Goal: Communication & Community: Answer question/provide support

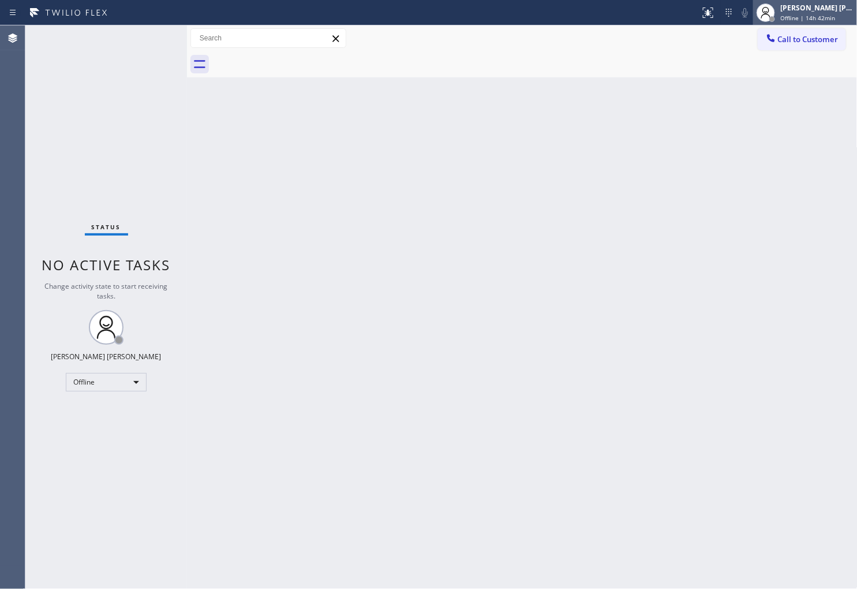
click at [817, 13] on div "Shiena Mae Palao Offline | 14h 42min" at bounding box center [818, 12] width 79 height 20
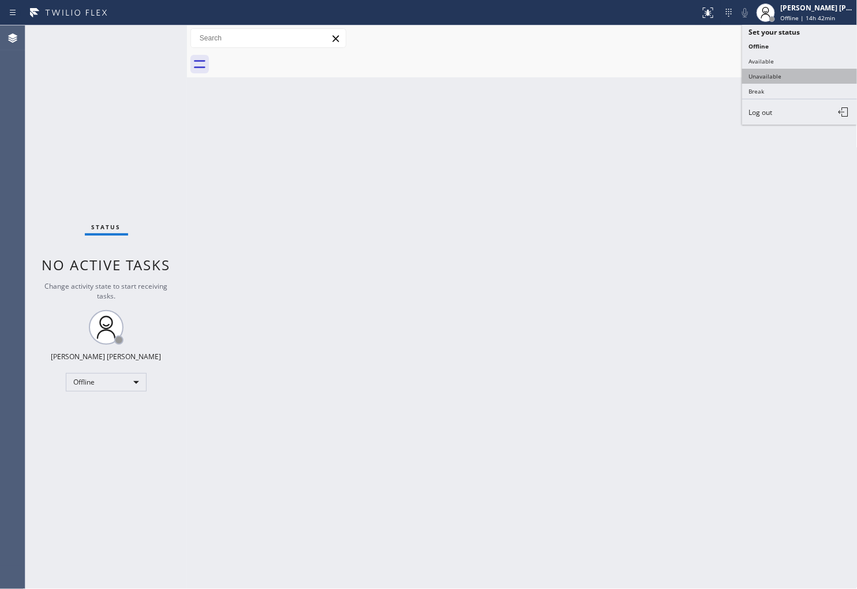
click at [779, 77] on button "Unavailable" at bounding box center [800, 76] width 115 height 15
click at [779, 77] on div at bounding box center [535, 64] width 646 height 26
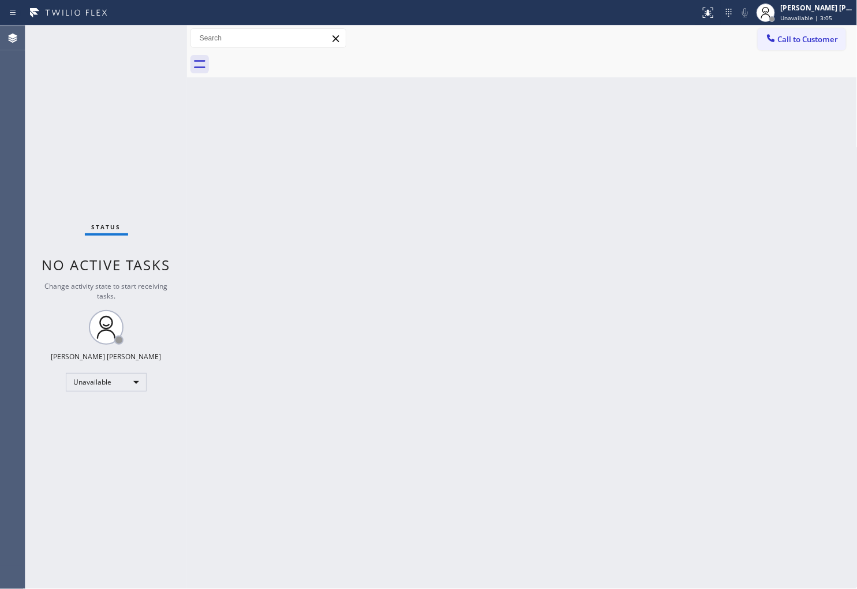
click at [0, 229] on div "Agent Desktop" at bounding box center [12, 307] width 25 height 564
click at [810, 39] on span "Call to Customer" at bounding box center [808, 39] width 61 height 10
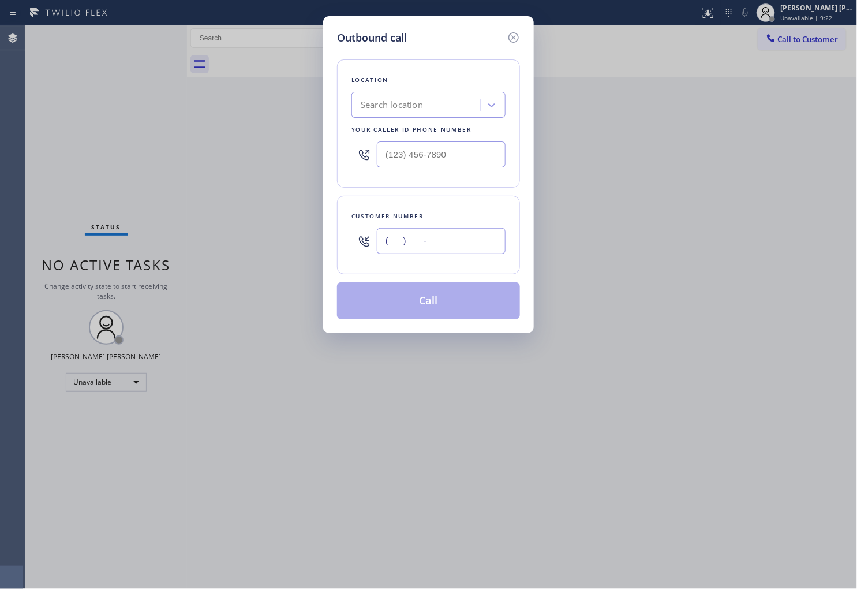
click at [428, 238] on input "(___) ___-____" at bounding box center [441, 241] width 129 height 26
paste input "949) 946-4351"
type input "(949) 946-4351"
click at [432, 163] on input "text" at bounding box center [441, 154] width 129 height 26
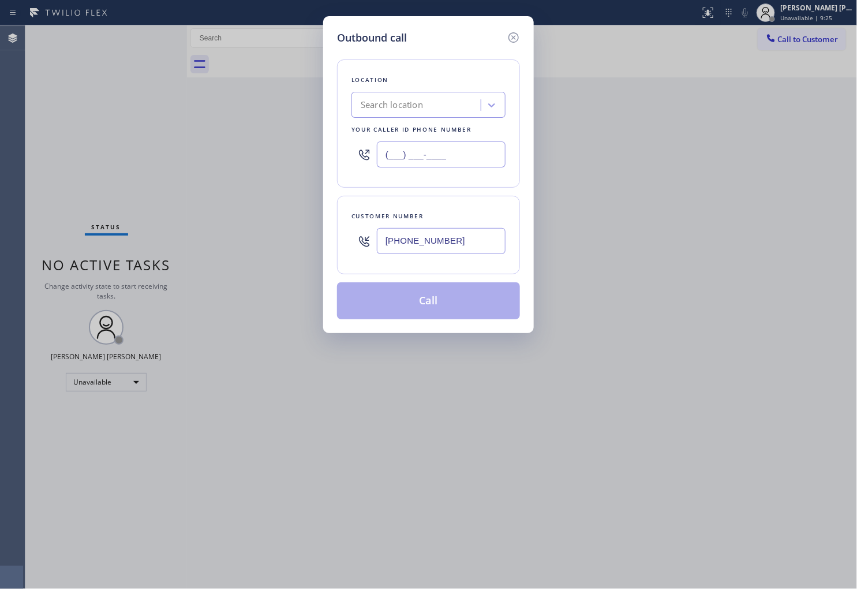
click at [432, 163] on input "(___) ___-____" at bounding box center [441, 154] width 129 height 26
paste input "949) 732-1277"
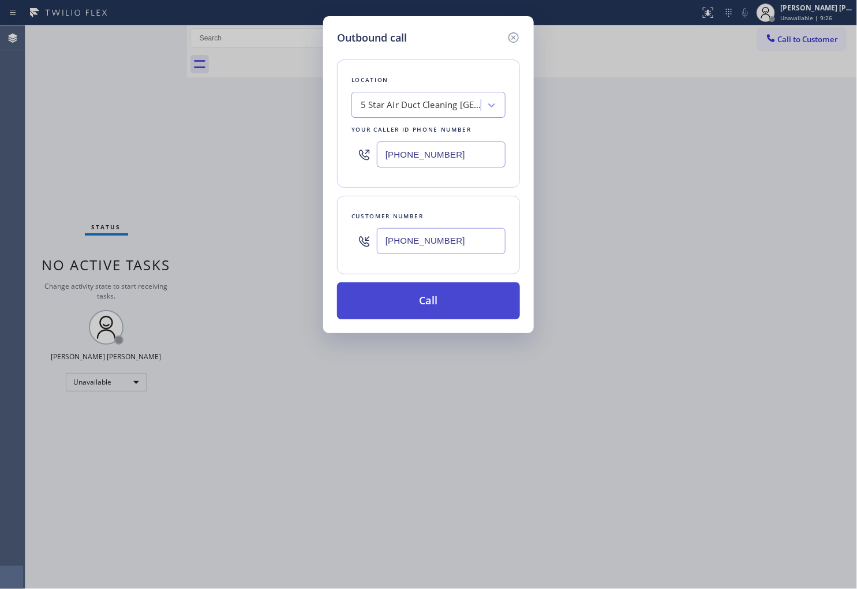
type input "(949) 732-1277"
click at [464, 289] on button "Call" at bounding box center [428, 300] width 183 height 37
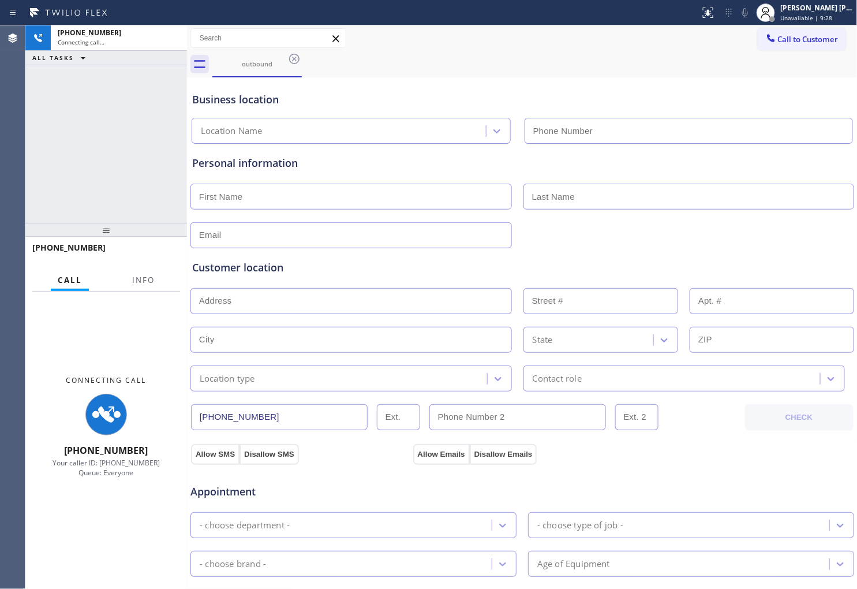
type input "(949) 732-1277"
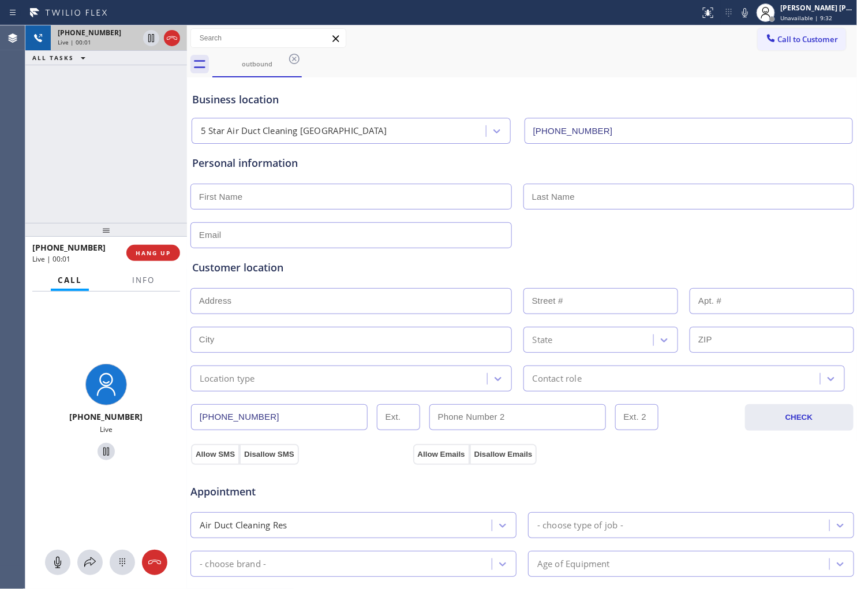
click at [164, 36] on div at bounding box center [172, 38] width 16 height 14
click at [169, 262] on div "+19499464351 Live | 00:02 HANG UP" at bounding box center [106, 253] width 148 height 30
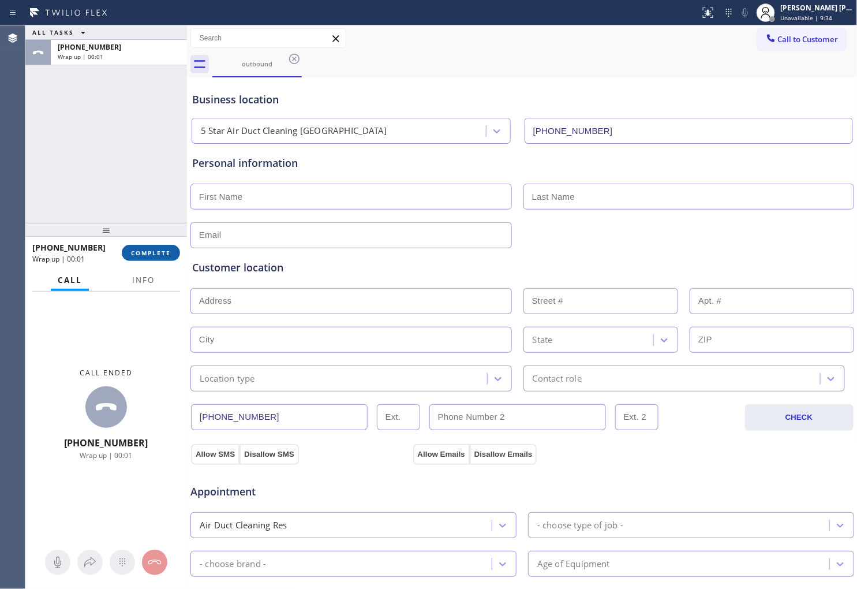
click at [169, 257] on button "COMPLETE" at bounding box center [151, 253] width 58 height 16
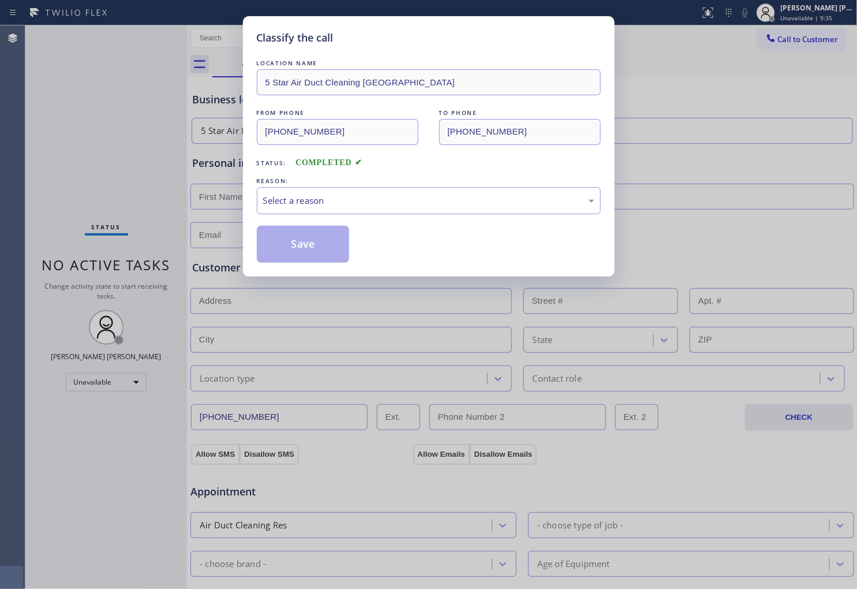
click at [298, 198] on div "Select a reason" at bounding box center [428, 200] width 331 height 13
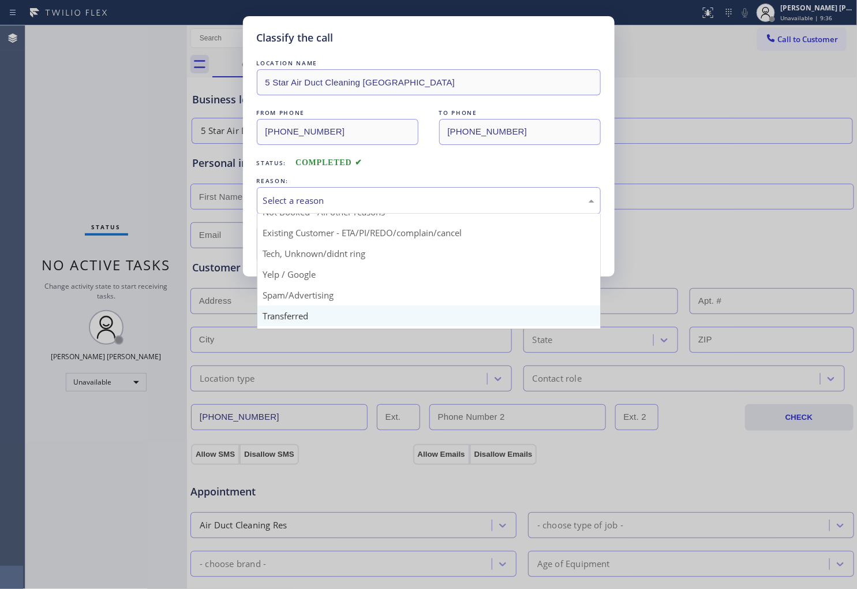
scroll to position [64, 0]
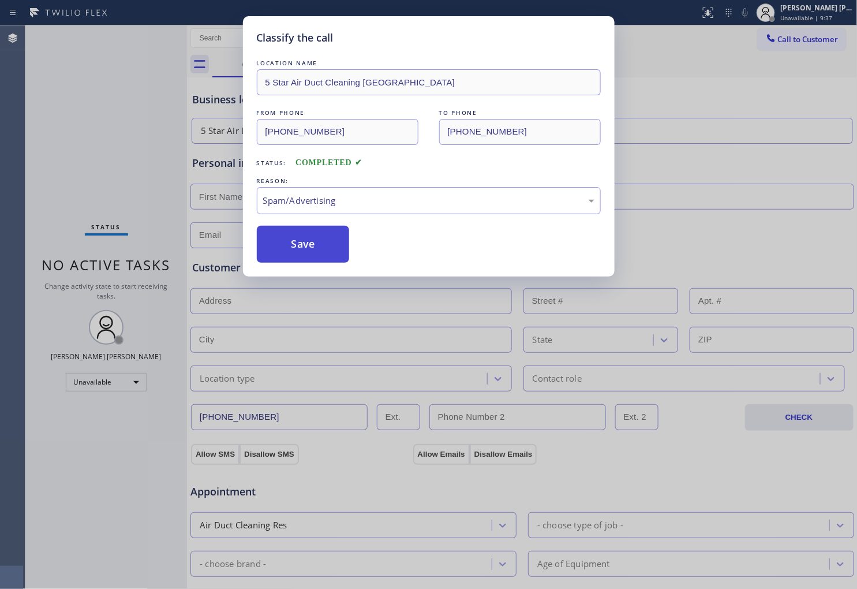
click at [298, 245] on button "Save" at bounding box center [303, 244] width 93 height 37
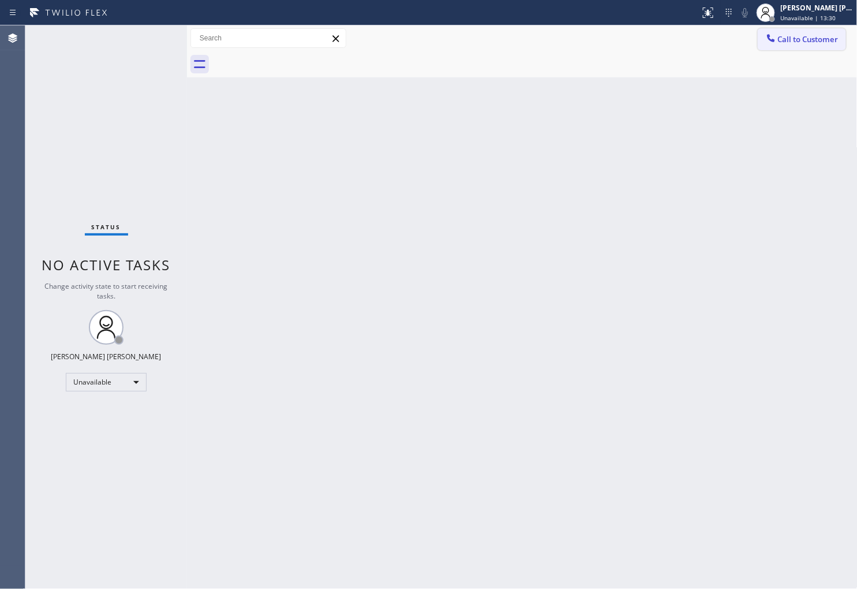
click at [814, 38] on span "Call to Customer" at bounding box center [808, 39] width 61 height 10
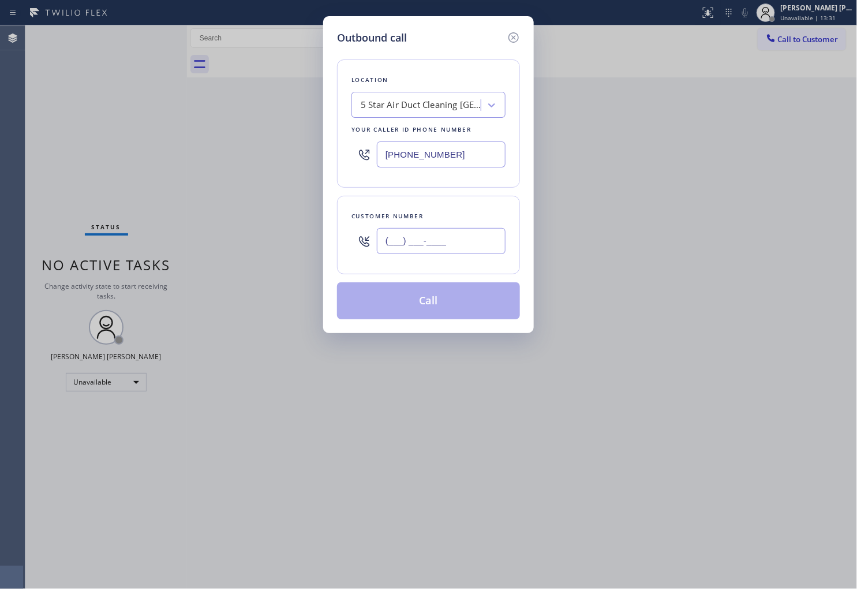
click at [459, 245] on input "(___) ___-____" at bounding box center [441, 241] width 129 height 26
paste input "813) 235-3851"
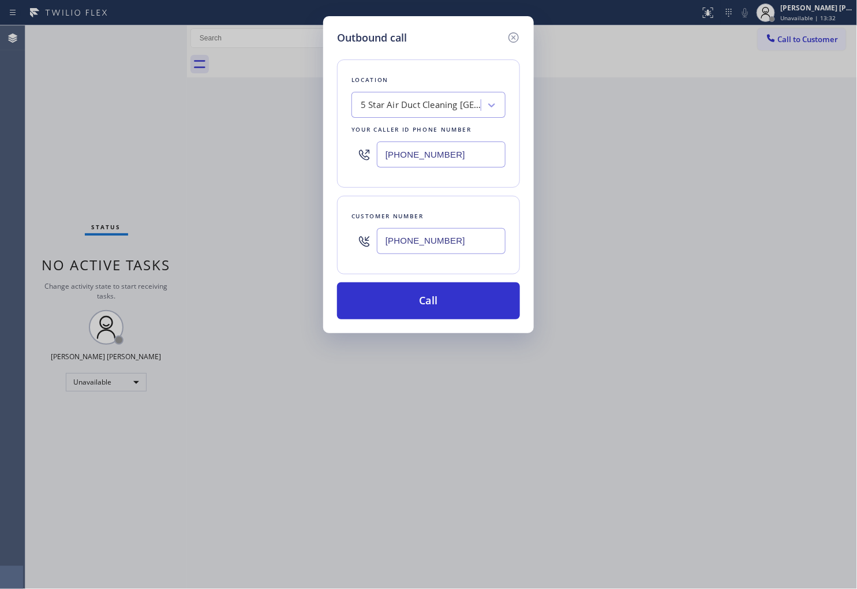
type input "[PHONE_NUMBER]"
click at [450, 152] on input "(949) 732-1277" at bounding box center [441, 154] width 129 height 26
paste input "813) 696-3155"
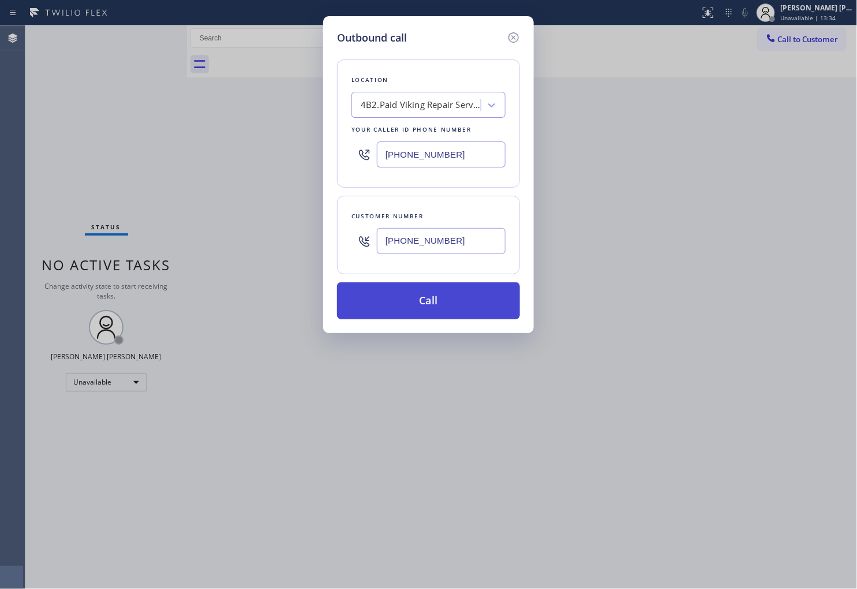
type input "[PHONE_NUMBER]"
click at [472, 303] on button "Call" at bounding box center [428, 300] width 183 height 37
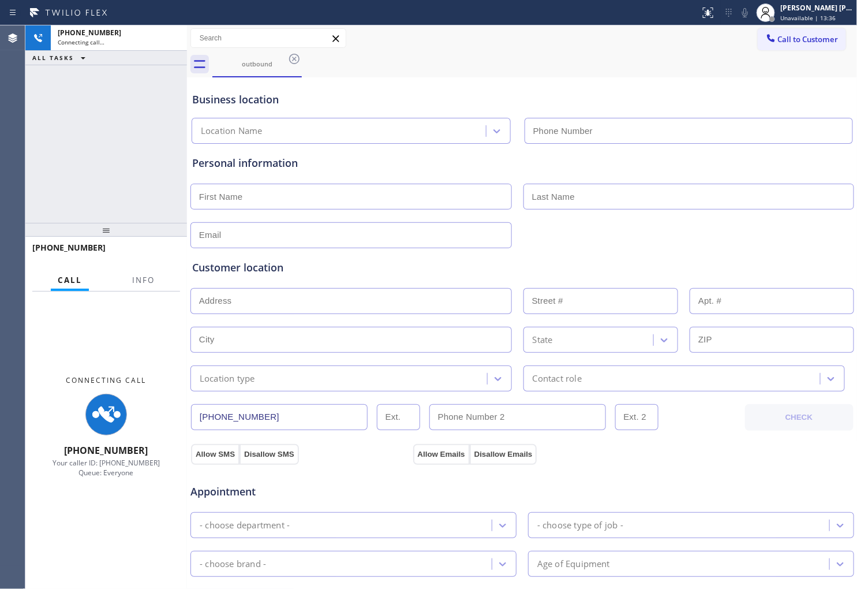
type input "[PHONE_NUMBER]"
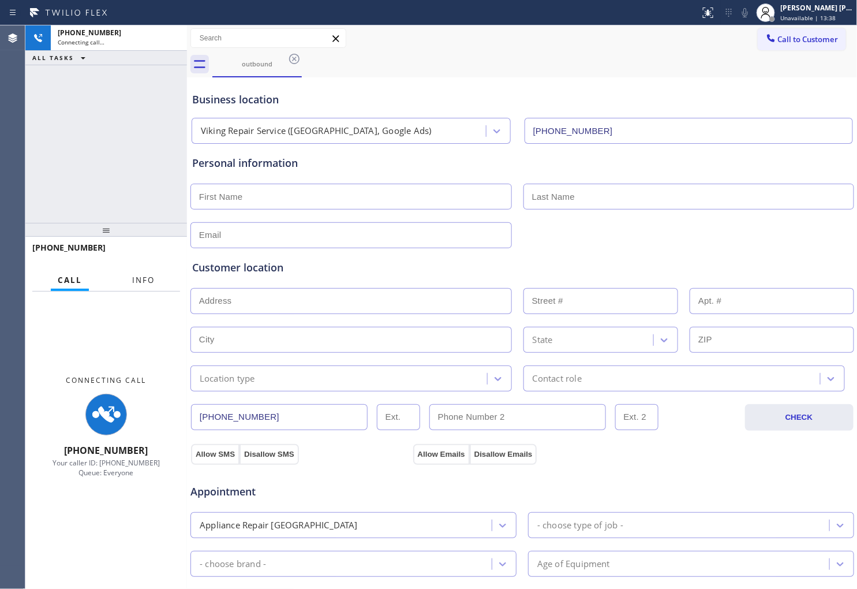
click at [144, 285] on button "Info" at bounding box center [143, 280] width 36 height 23
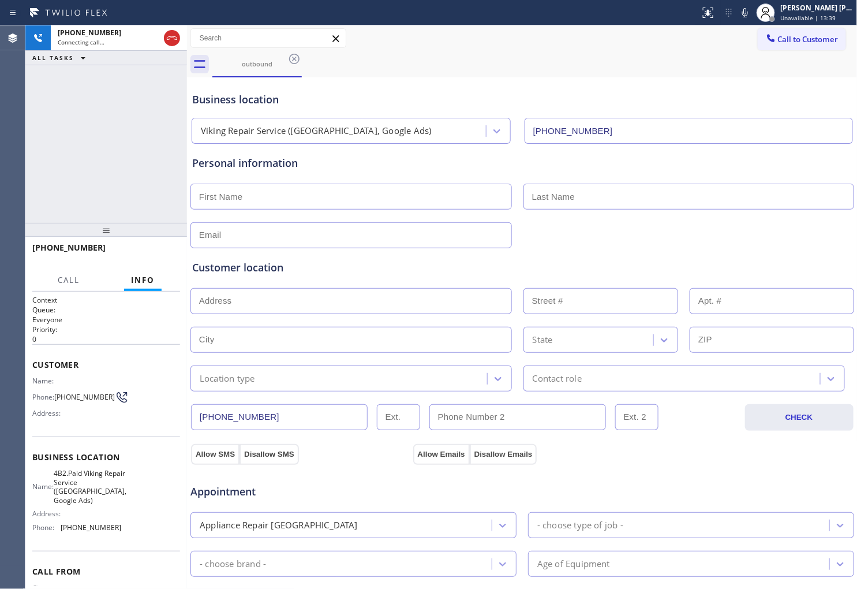
click at [66, 249] on span "+18132353851" at bounding box center [68, 247] width 73 height 11
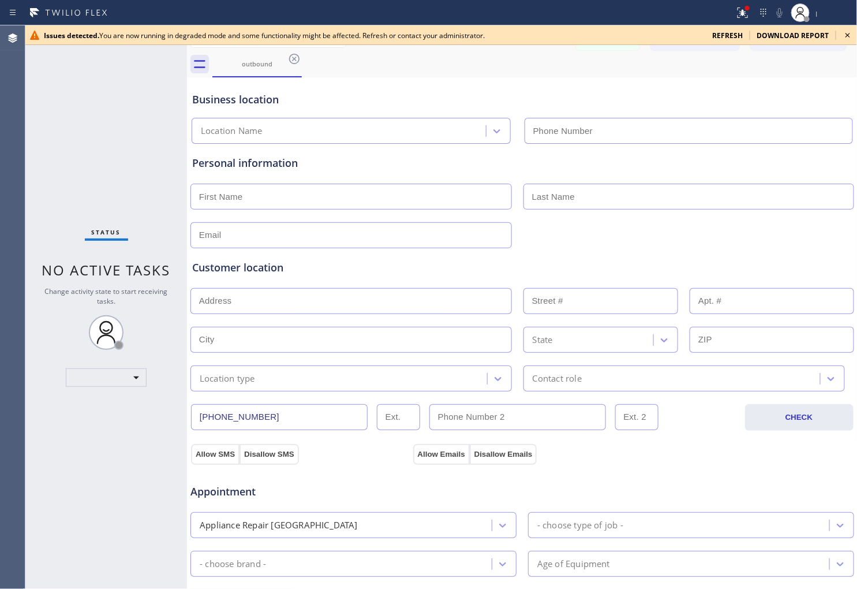
type input "[PHONE_NUMBER]"
click at [851, 36] on icon at bounding box center [848, 35] width 14 height 14
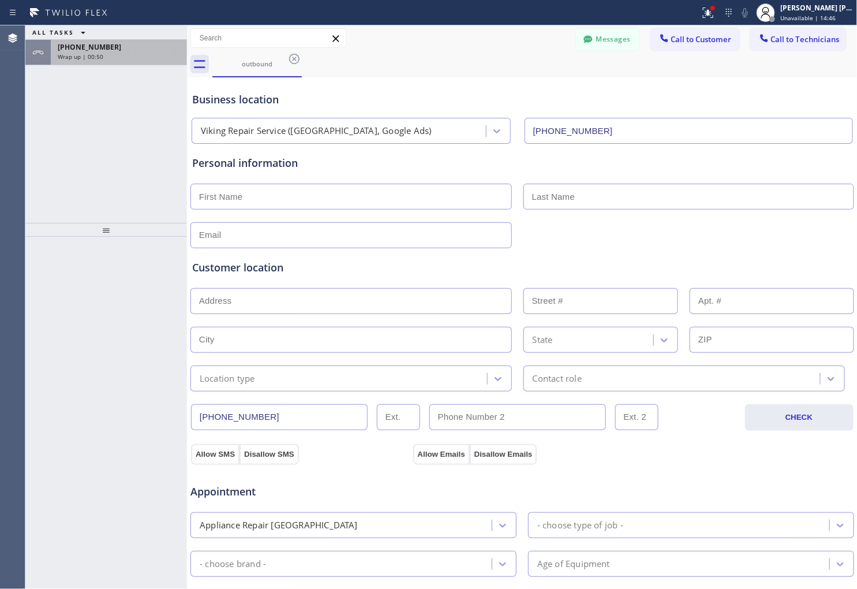
click at [124, 61] on div "+18132353851 Wrap up | 00:50" at bounding box center [117, 52] width 132 height 25
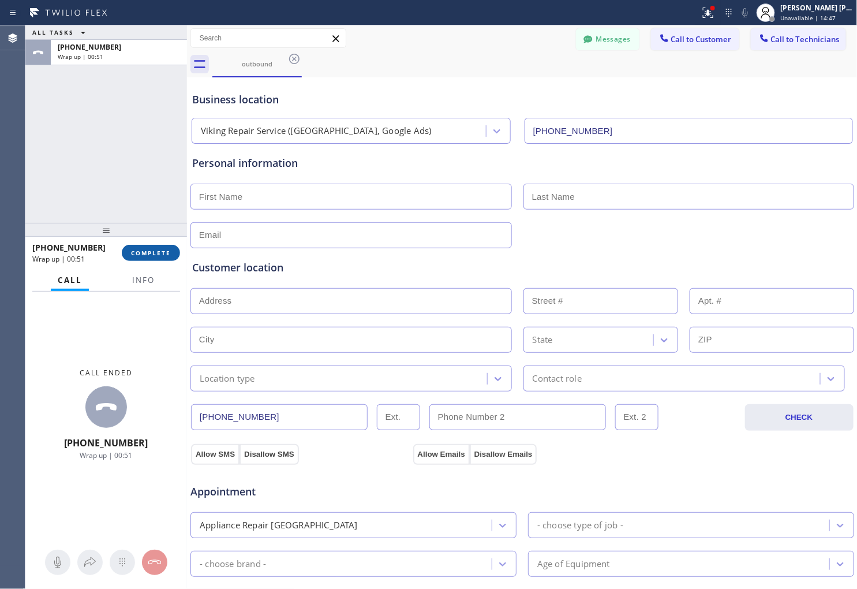
click at [147, 257] on button "COMPLETE" at bounding box center [151, 253] width 58 height 16
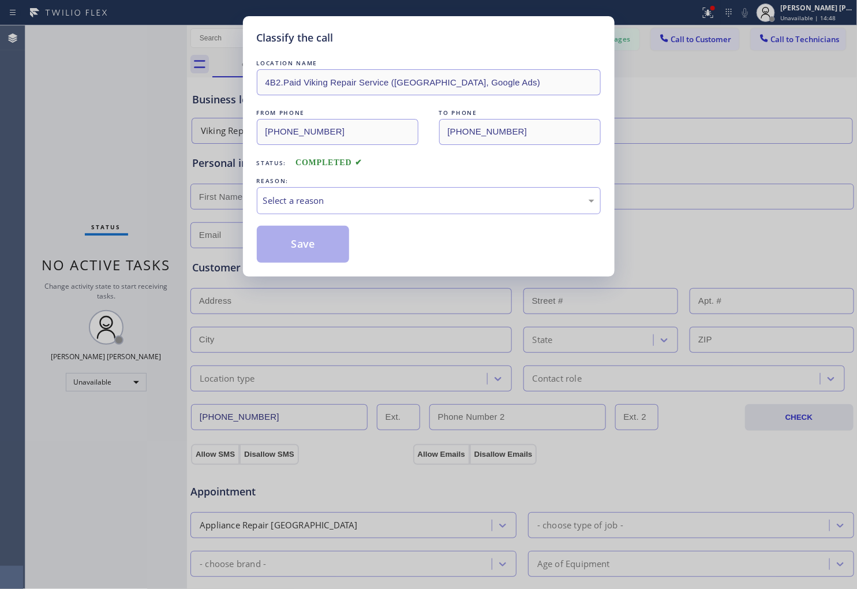
click at [370, 186] on div "REASON:" at bounding box center [429, 181] width 344 height 12
click at [364, 203] on div "Select a reason" at bounding box center [428, 200] width 331 height 13
click at [307, 251] on button "Save" at bounding box center [303, 244] width 93 height 37
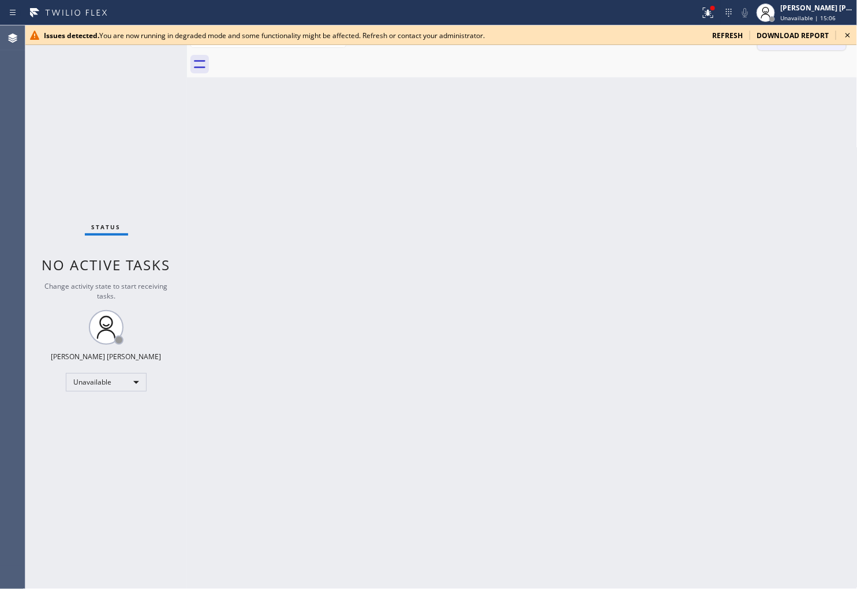
drag, startPoint x: 844, startPoint y: 33, endPoint x: 781, endPoint y: 31, distance: 63.0
click at [844, 33] on icon at bounding box center [848, 35] width 14 height 14
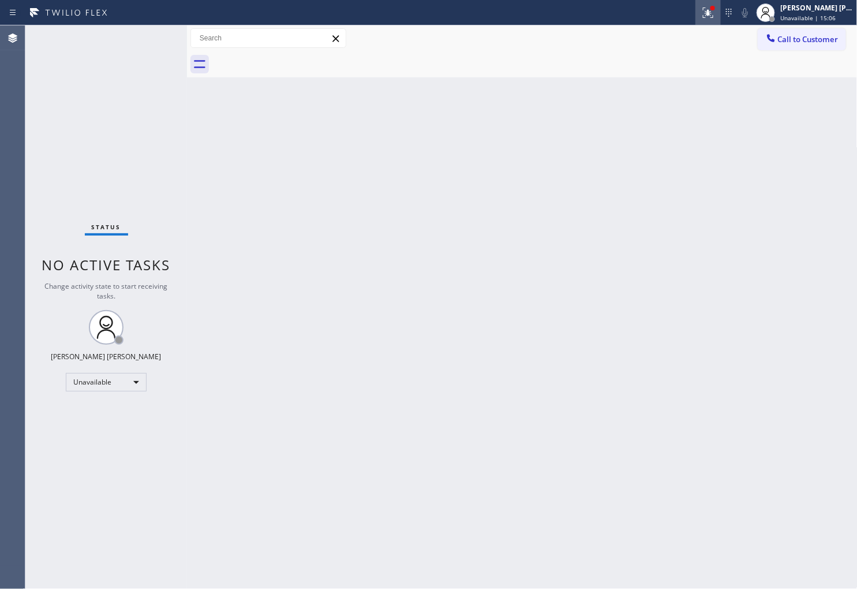
click at [721, 17] on div at bounding box center [708, 13] width 25 height 14
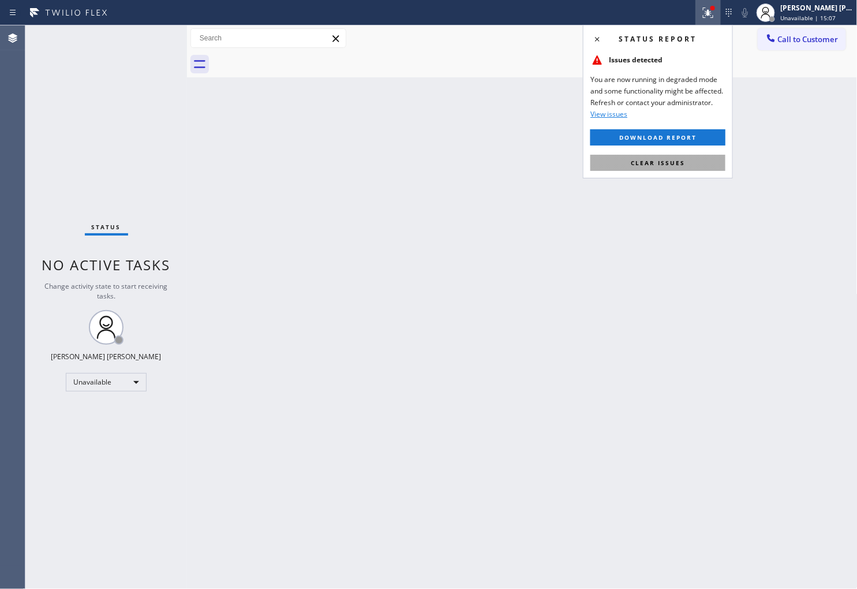
click at [688, 159] on button "Clear issues" at bounding box center [658, 163] width 135 height 16
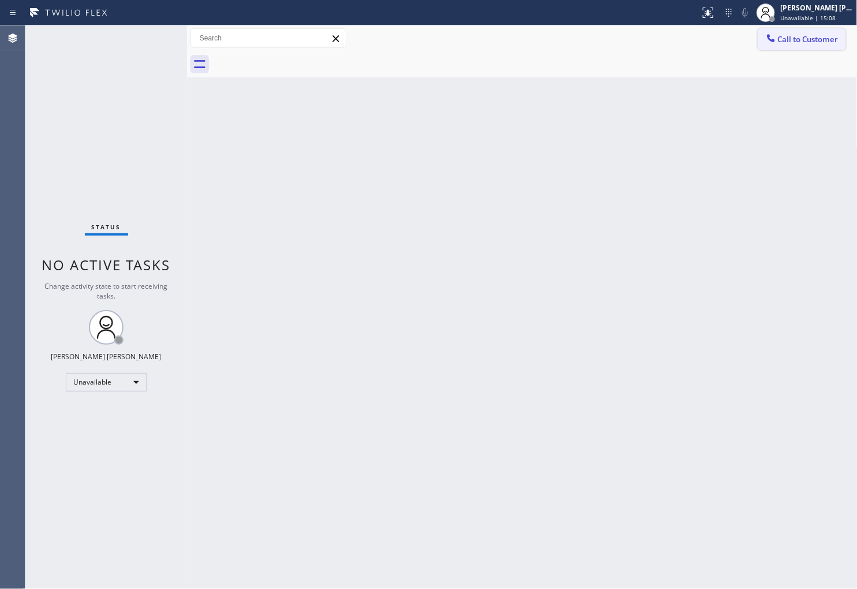
click at [794, 39] on span "Call to Customer" at bounding box center [808, 39] width 61 height 10
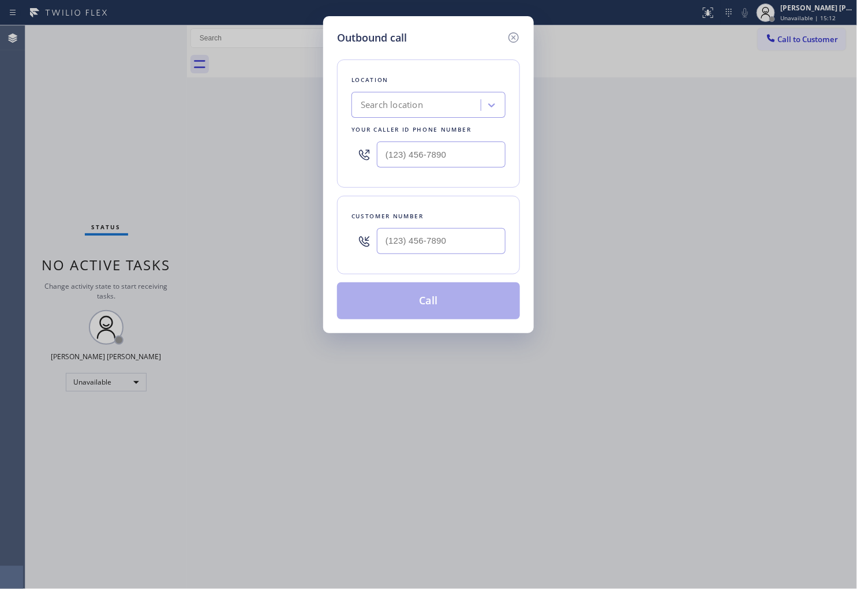
click at [499, 251] on input "text" at bounding box center [441, 241] width 129 height 26
paste input "813) 235-3851"
type input "[PHONE_NUMBER]"
click at [431, 151] on input "text" at bounding box center [441, 154] width 129 height 26
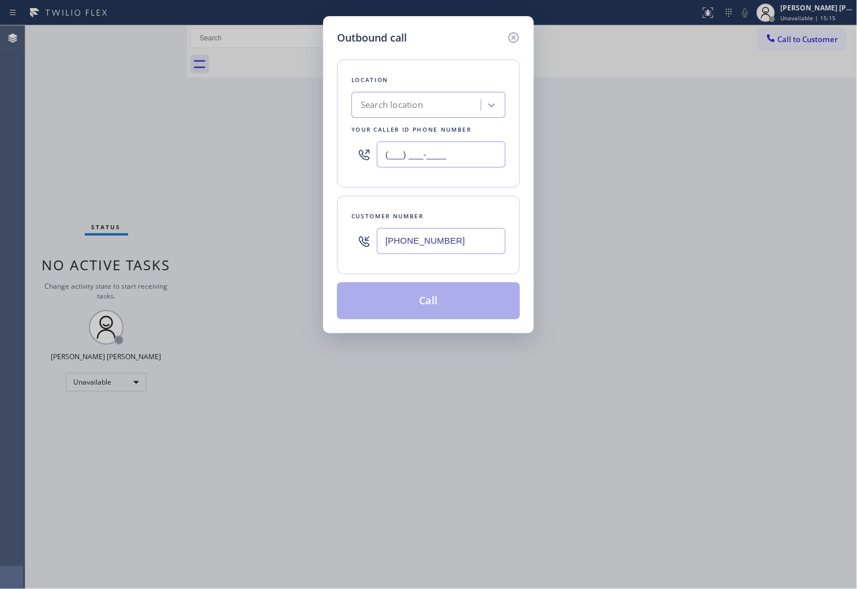
click at [431, 151] on input "(___) ___-____" at bounding box center [441, 154] width 129 height 26
paste input "813) 696-3155"
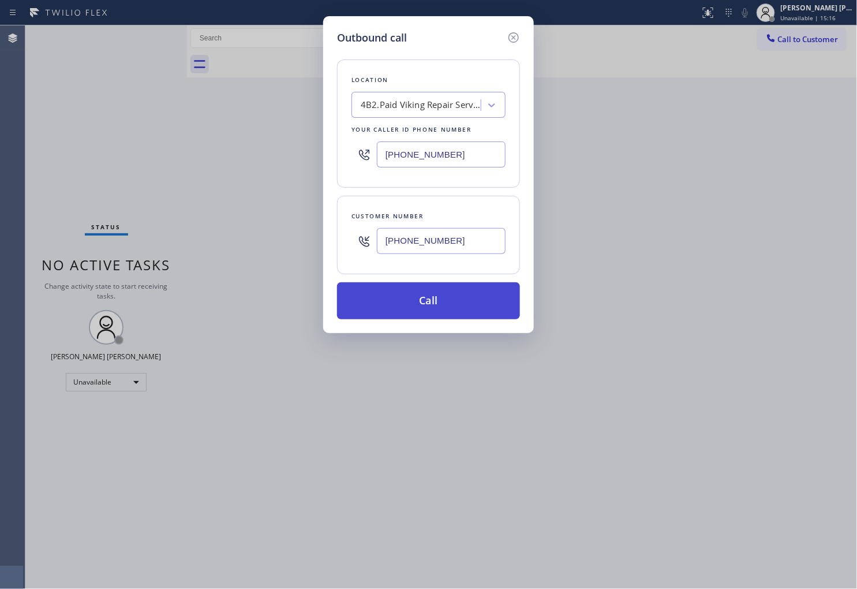
type input "[PHONE_NUMBER]"
click at [464, 315] on button "Call" at bounding box center [428, 300] width 183 height 37
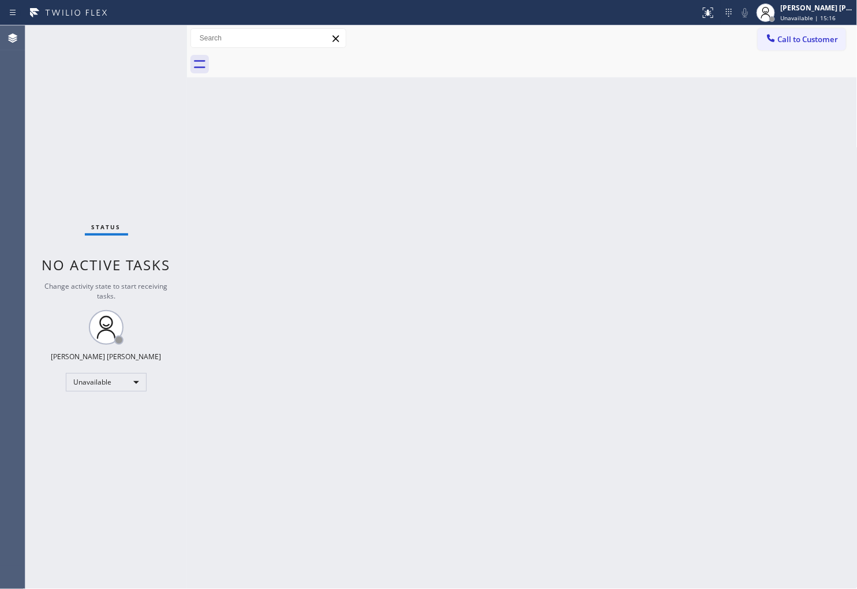
type input "[PHONE_NUMBER]"
drag, startPoint x: 777, startPoint y: 57, endPoint x: 778, endPoint y: 42, distance: 15.1
click at [777, 56] on div at bounding box center [535, 64] width 646 height 26
click at [778, 41] on span "Call to Customer" at bounding box center [808, 39] width 61 height 10
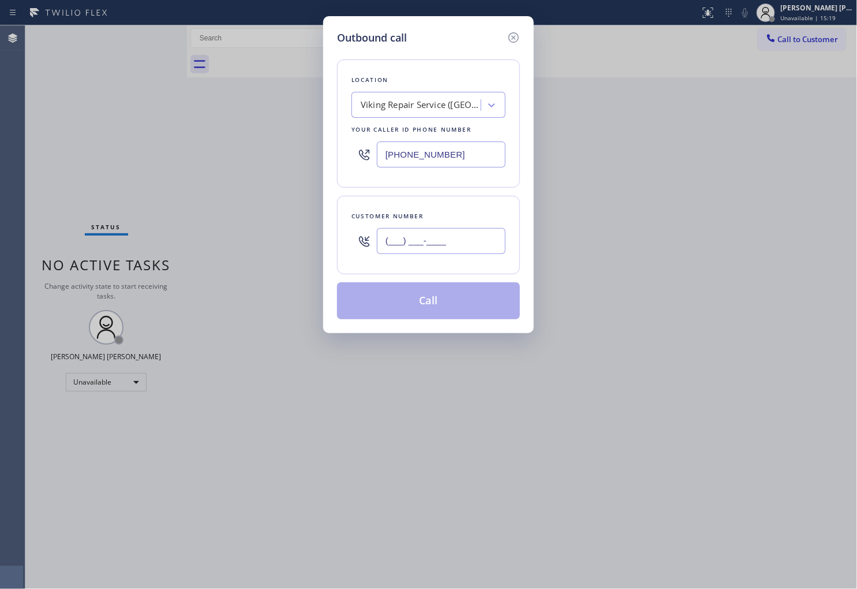
click at [490, 240] on input "(___) ___-____" at bounding box center [441, 241] width 129 height 26
paste input "813) 235-3851"
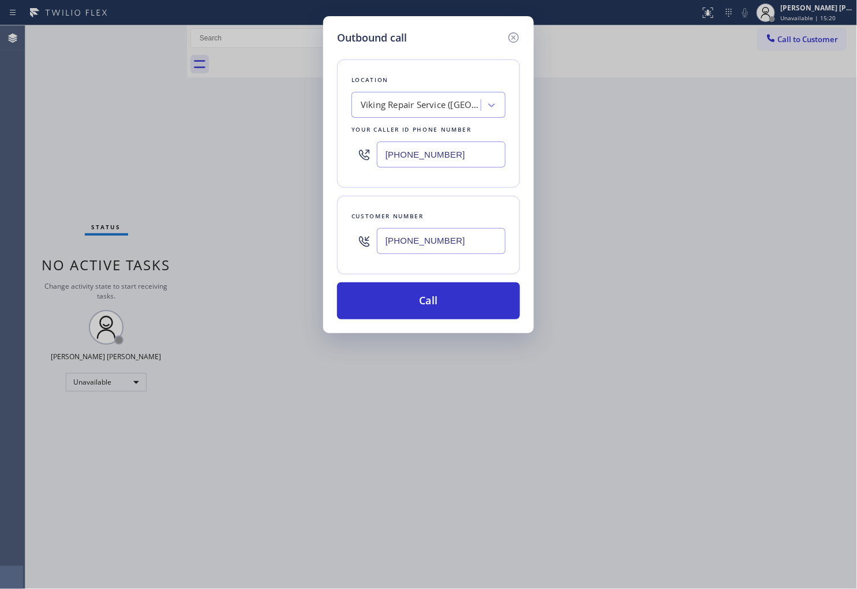
type input "(813) 235-3851"
click at [460, 161] on input "[PHONE_NUMBER]" at bounding box center [441, 154] width 129 height 26
click at [476, 312] on button "Call" at bounding box center [428, 300] width 183 height 37
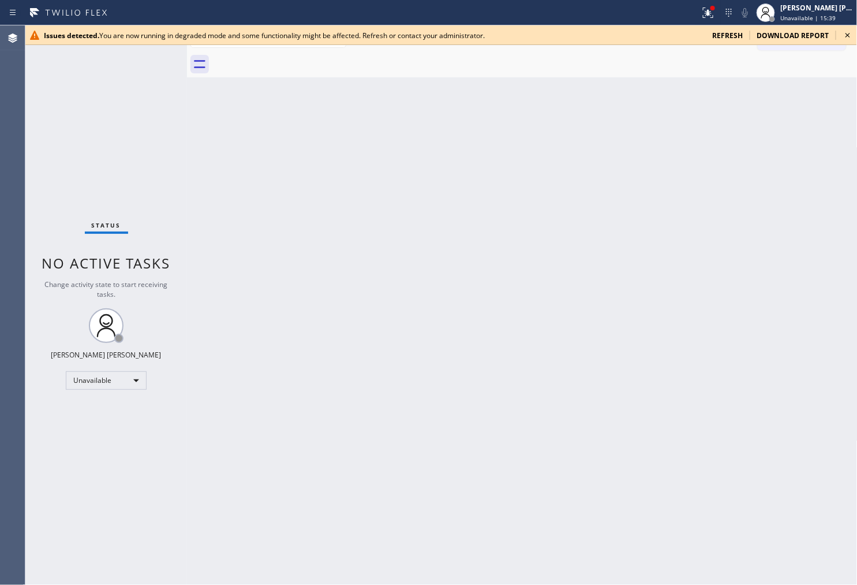
click at [745, 35] on div "refresh" at bounding box center [728, 36] width 44 height 10
click at [736, 35] on span "refresh" at bounding box center [728, 36] width 31 height 10
click at [846, 37] on icon at bounding box center [848, 35] width 14 height 14
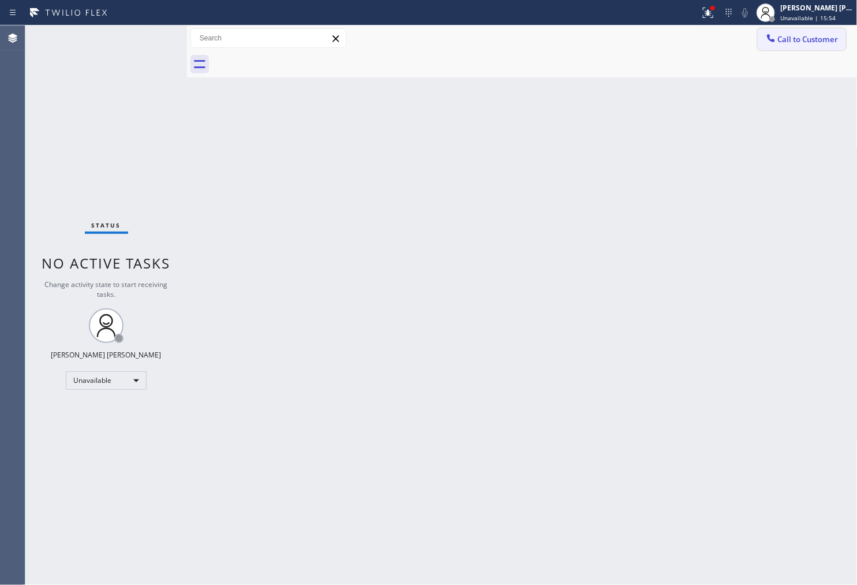
click at [784, 34] on span "Call to Customer" at bounding box center [808, 39] width 61 height 10
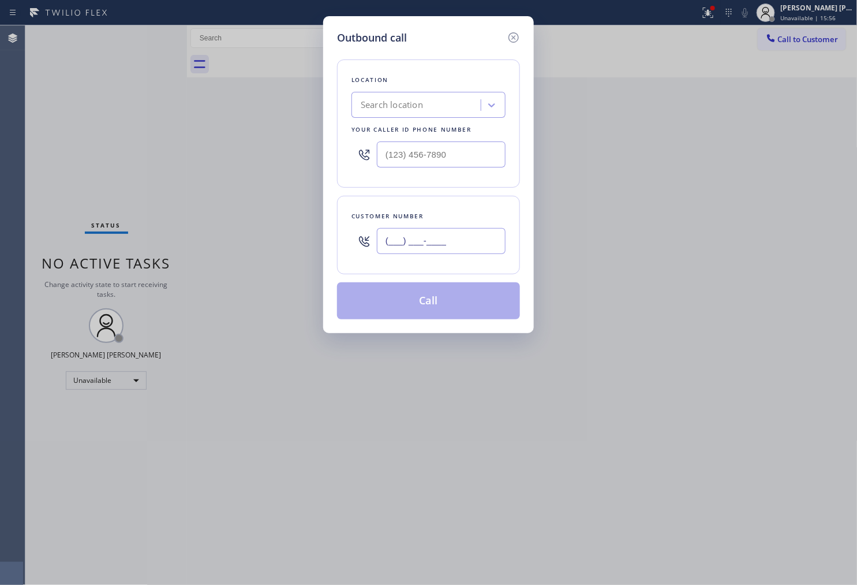
click at [434, 247] on input "(___) ___-____" at bounding box center [441, 241] width 129 height 26
paste input "813) 235-3851"
type input "[PHONE_NUMBER]"
click at [422, 150] on input "text" at bounding box center [441, 154] width 129 height 26
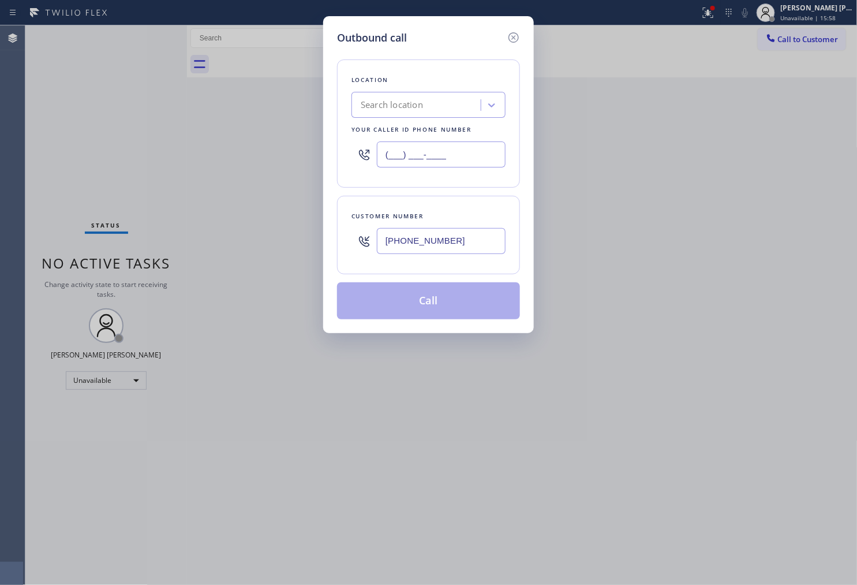
click at [422, 150] on input "(___) ___-____" at bounding box center [441, 154] width 129 height 26
paste input "813) 696-3155"
type input "[PHONE_NUMBER]"
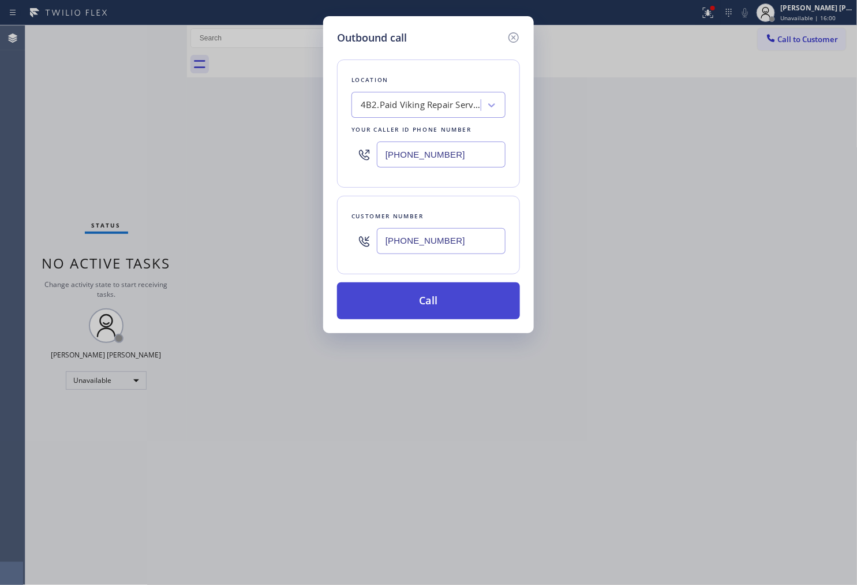
click at [464, 301] on button "Call" at bounding box center [428, 300] width 183 height 37
click at [464, 301] on div "Back to Dashboard Change Sender ID Customers Technicians Select a contact Outbo…" at bounding box center [522, 304] width 671 height 559
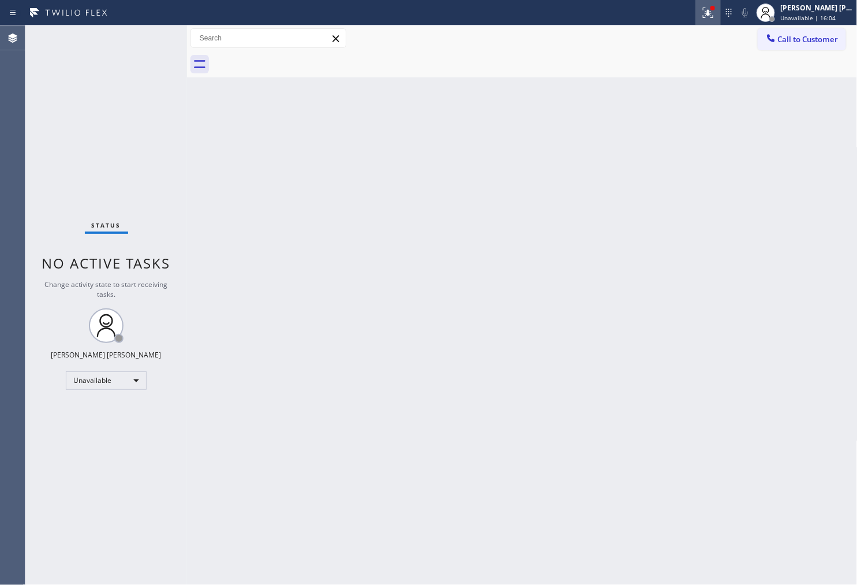
click at [710, 13] on icon at bounding box center [706, 12] width 7 height 8
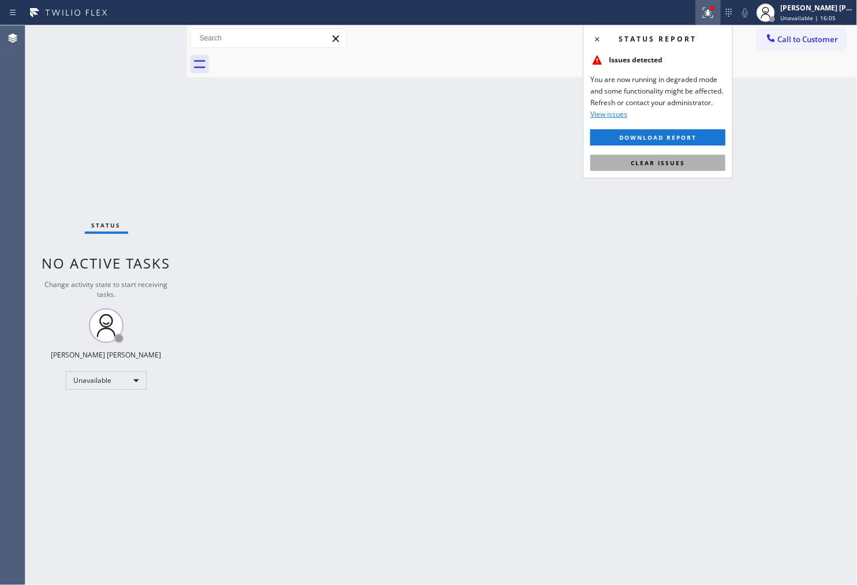
click at [685, 165] on button "Clear issues" at bounding box center [658, 163] width 135 height 16
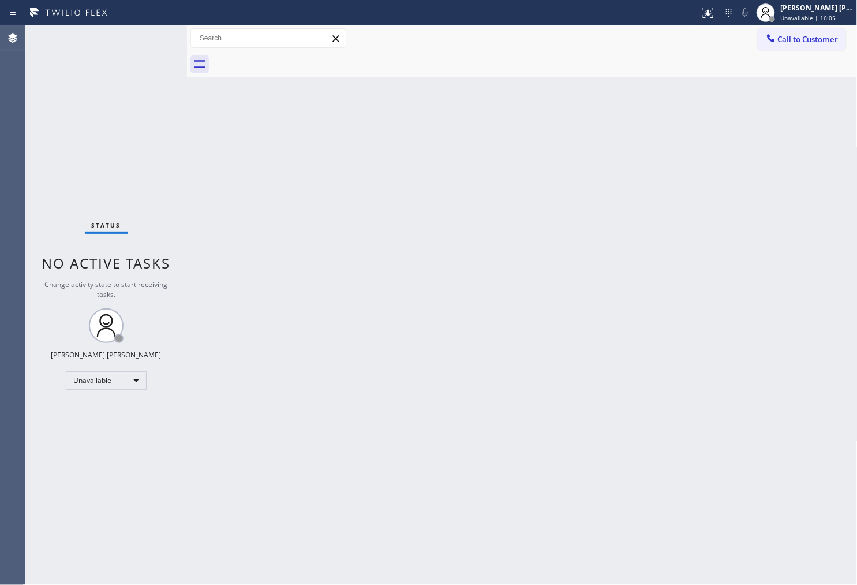
click at [785, 59] on div at bounding box center [535, 64] width 646 height 26
click at [793, 45] on button "Call to Customer" at bounding box center [802, 39] width 88 height 22
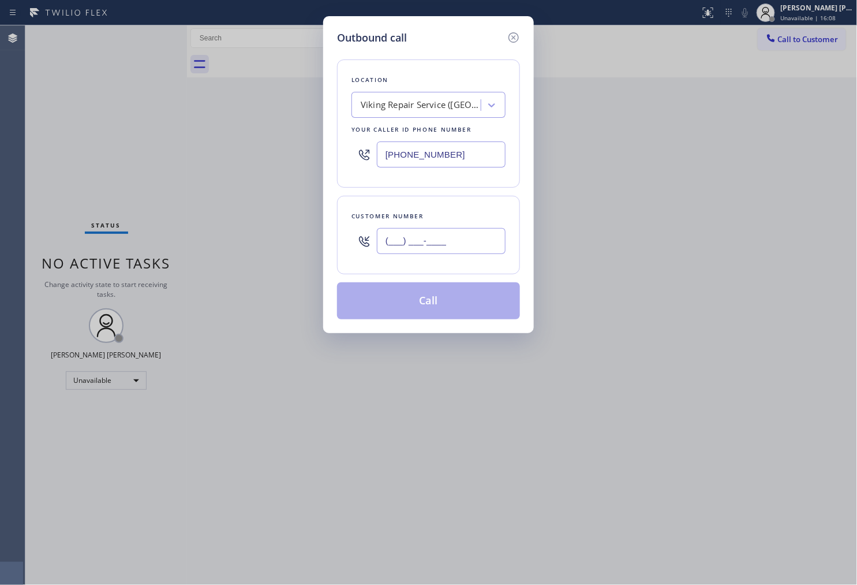
click at [484, 245] on input "(___) ___-____" at bounding box center [441, 241] width 129 height 26
paste input "813) 235-3851"
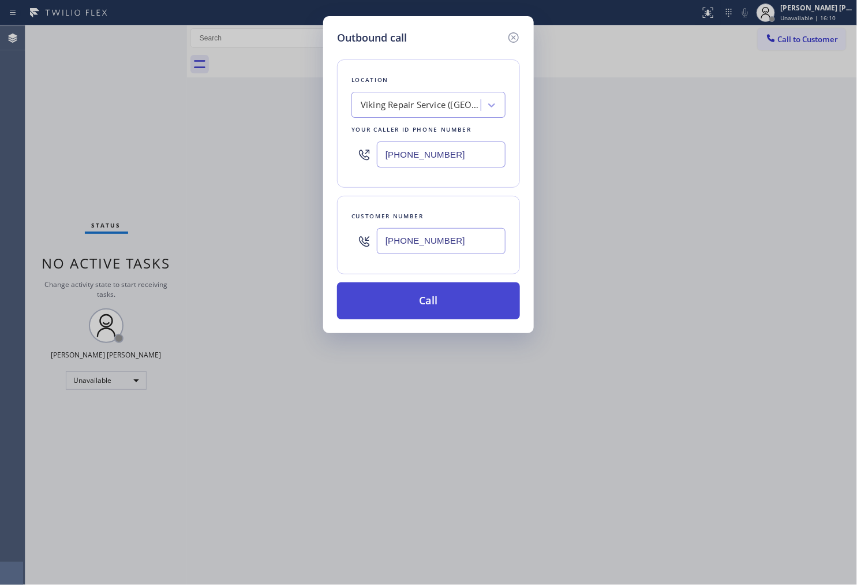
click at [452, 303] on button "Call" at bounding box center [428, 300] width 183 height 37
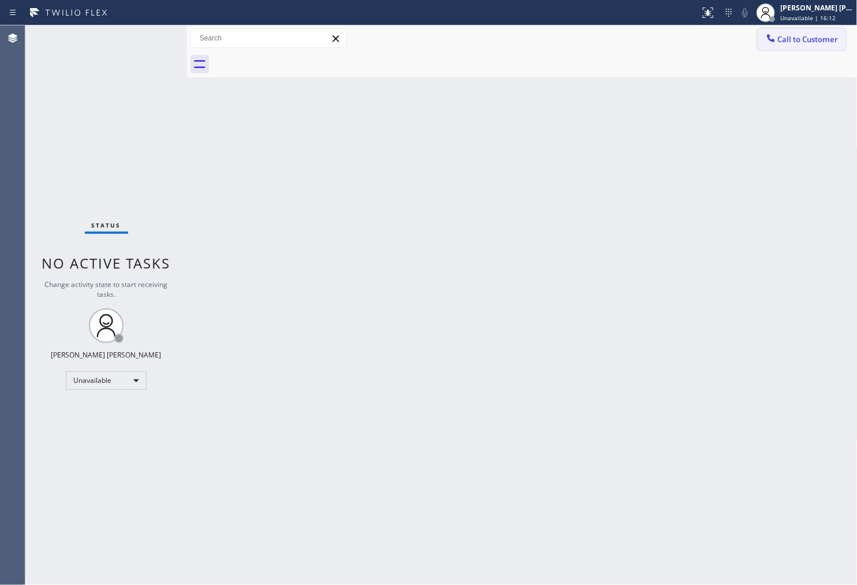
click at [829, 47] on button "Call to Customer" at bounding box center [802, 39] width 88 height 22
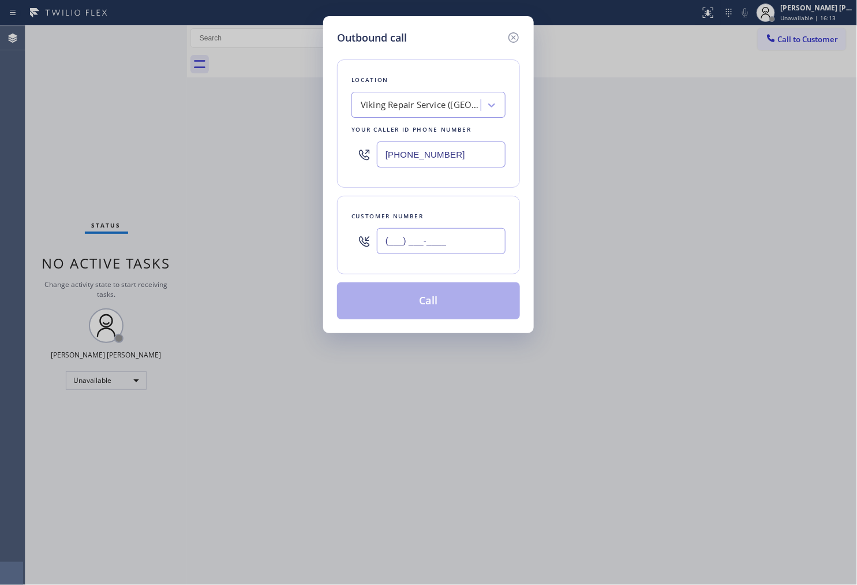
drag, startPoint x: 856, startPoint y: 33, endPoint x: 428, endPoint y: 243, distance: 476.7
click at [428, 243] on input "(___) ___-____" at bounding box center [441, 241] width 129 height 26
paste input "813) 235-3851"
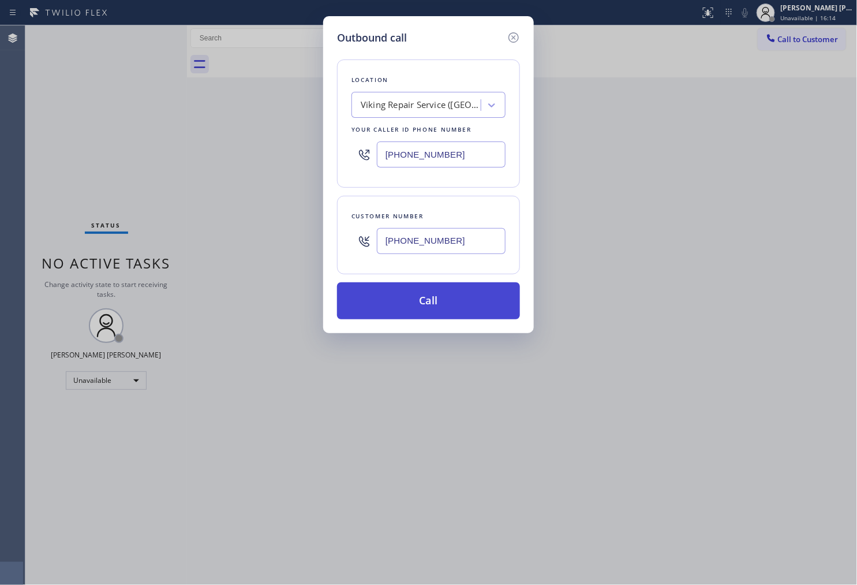
click at [480, 303] on button "Call" at bounding box center [428, 300] width 183 height 37
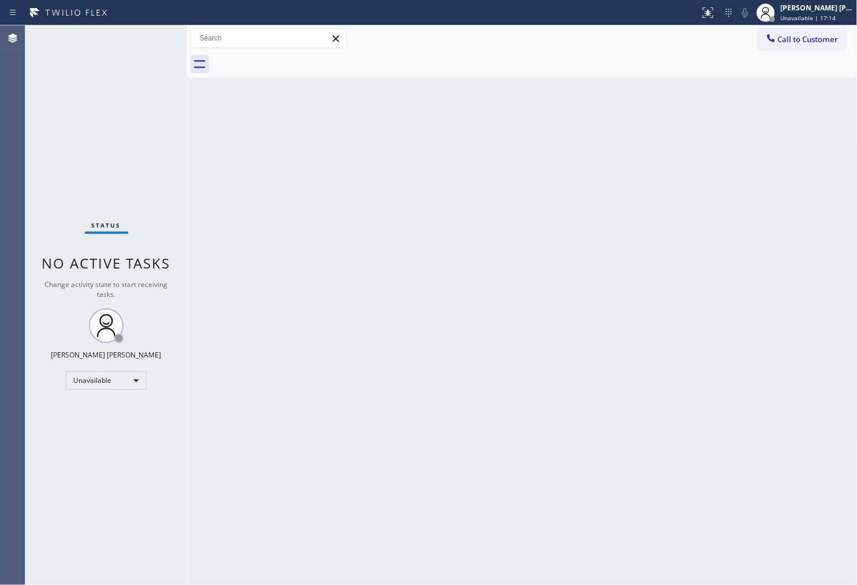
click at [0, 297] on div "Agent Desktop" at bounding box center [12, 304] width 25 height 559
click at [813, 44] on span "Call to Customer" at bounding box center [808, 39] width 61 height 10
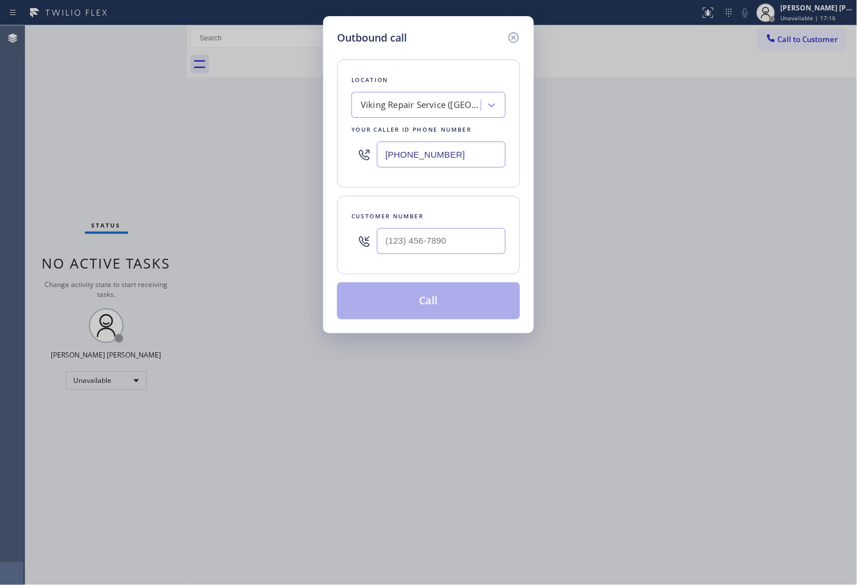
click at [462, 249] on input "text" at bounding box center [441, 241] width 129 height 26
paste input "813) 235-3851"
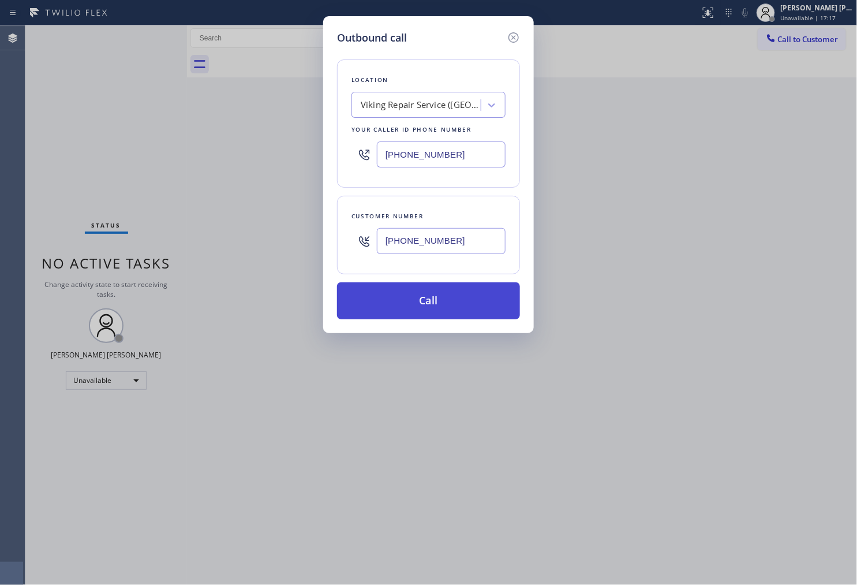
type input "[PHONE_NUMBER]"
click at [462, 308] on button "Call" at bounding box center [428, 300] width 183 height 37
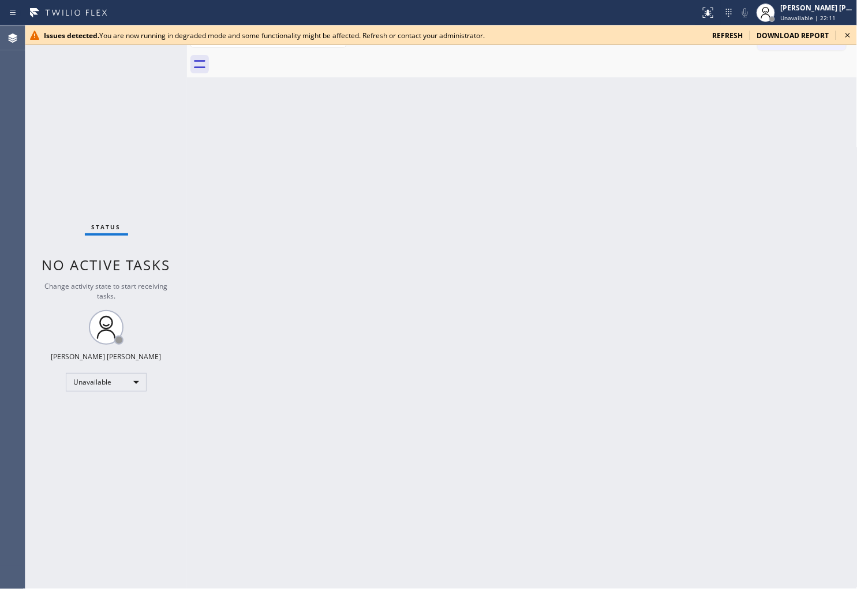
click at [736, 37] on span "refresh" at bounding box center [728, 36] width 31 height 10
click at [728, 33] on span "refresh" at bounding box center [728, 36] width 31 height 10
click at [839, 37] on div "Issues detected. You are now running in degraded mode and some functionality mi…" at bounding box center [441, 35] width 832 height 20
click at [846, 36] on icon at bounding box center [848, 35] width 5 height 5
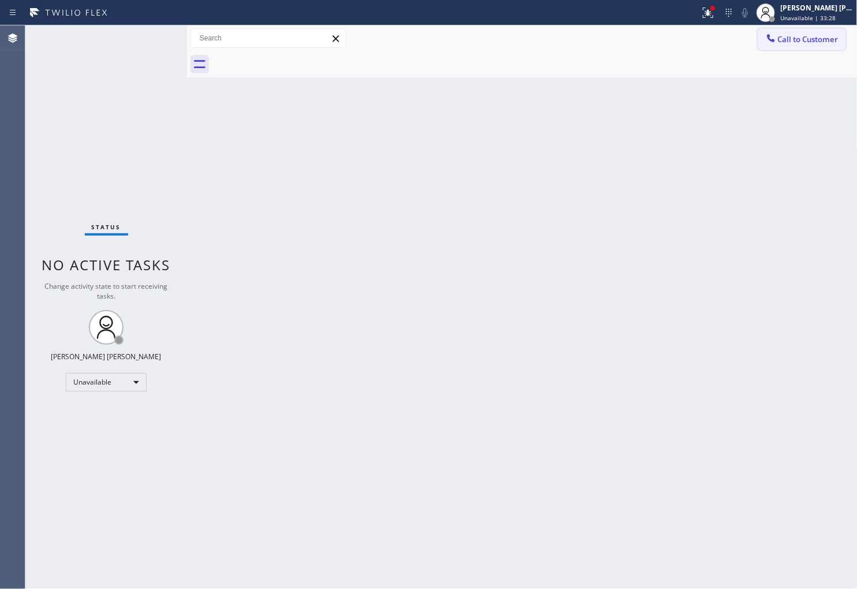
click at [807, 39] on span "Call to Customer" at bounding box center [808, 39] width 61 height 10
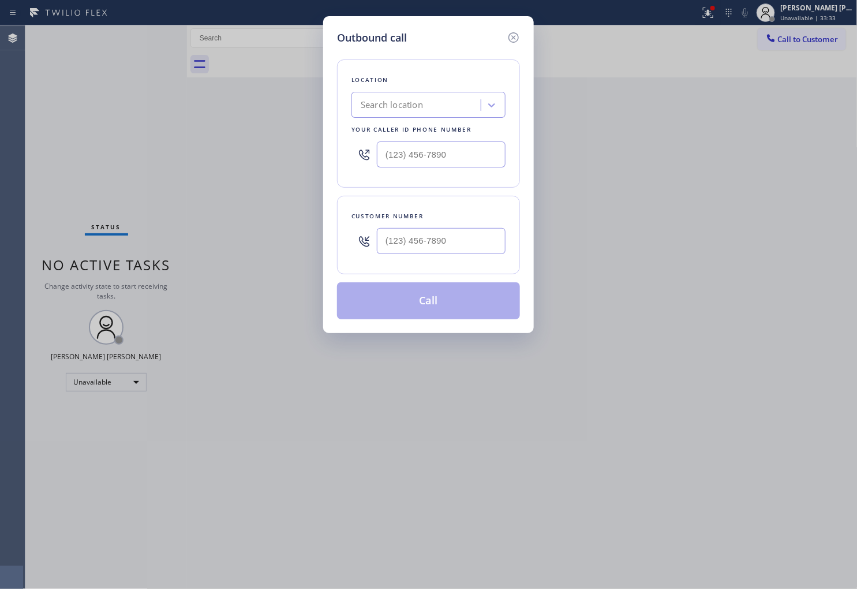
click at [449, 234] on input "text" at bounding box center [441, 241] width 129 height 26
paste input "813) 235-3851"
type input "[PHONE_NUMBER]"
click at [417, 151] on input "(___) ___-____" at bounding box center [441, 154] width 129 height 26
paste input "813) 696-3155"
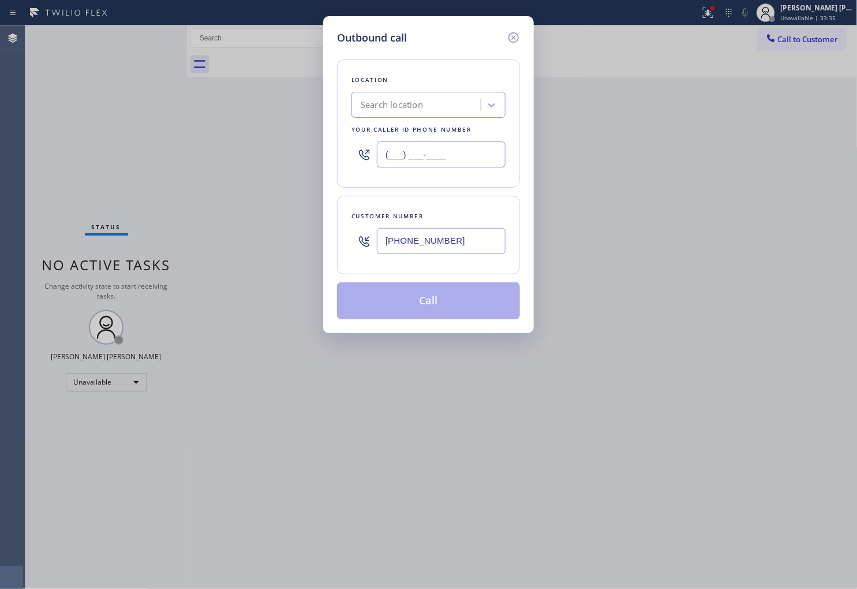
type input "[PHONE_NUMBER]"
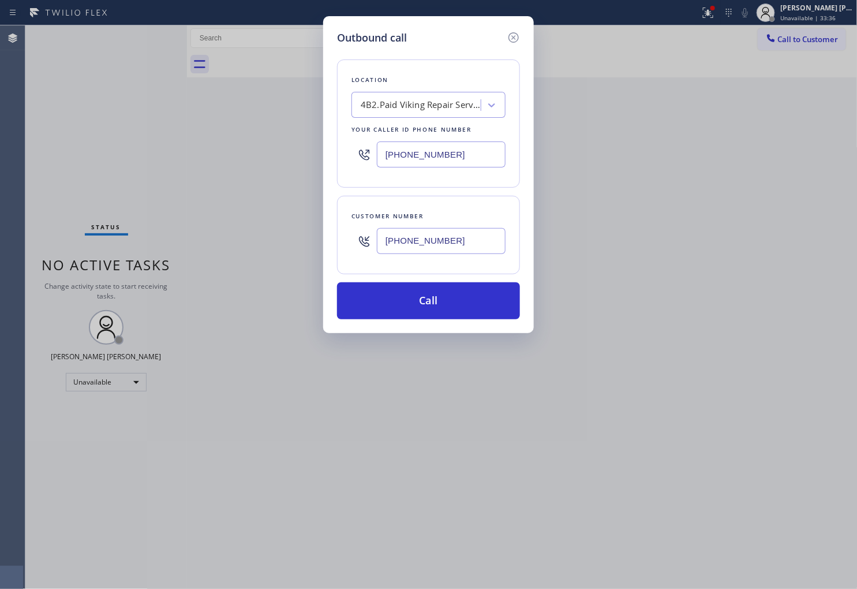
click at [443, 307] on button "Call" at bounding box center [428, 300] width 183 height 37
click at [443, 307] on div "Back to Dashboard Change Sender ID Customers Technicians Select a contact Outbo…" at bounding box center [522, 307] width 671 height 564
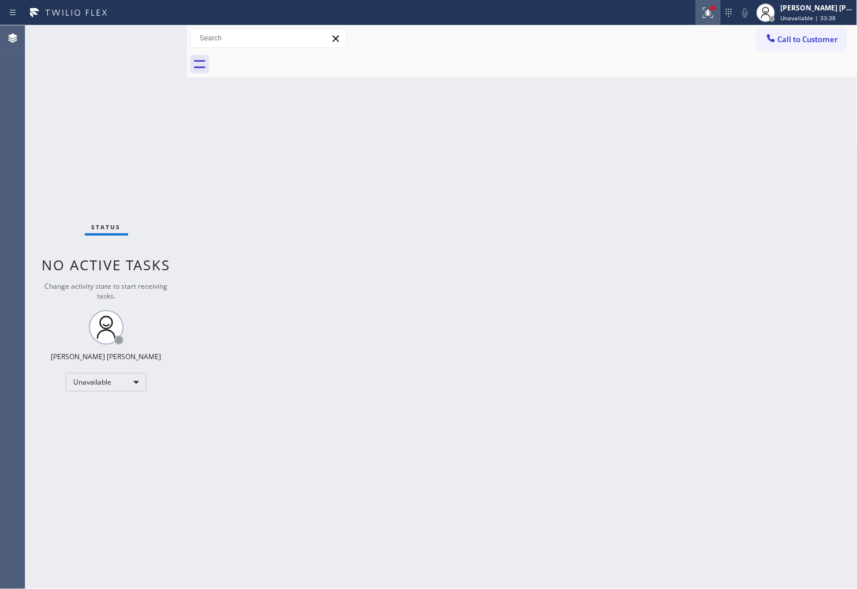
click at [715, 17] on icon at bounding box center [709, 13] width 14 height 14
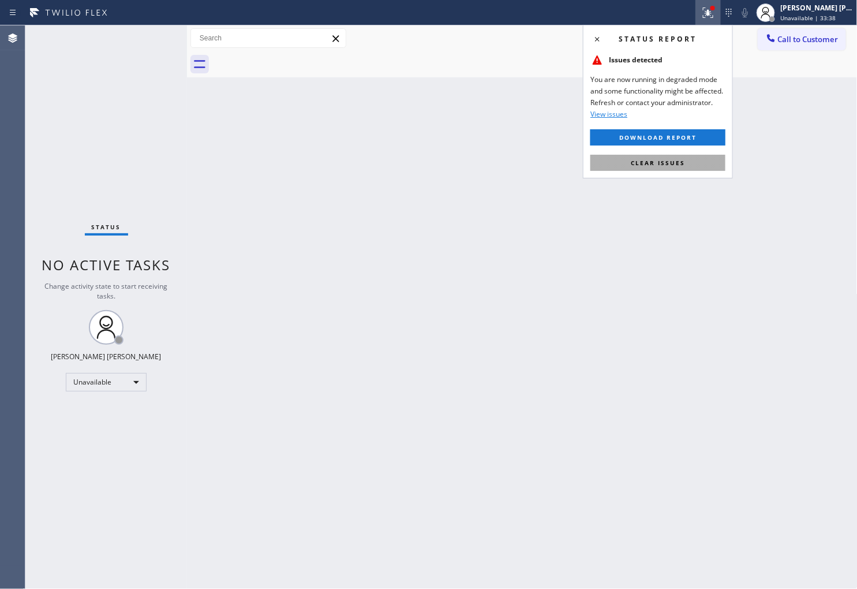
click at [647, 165] on span "Clear issues" at bounding box center [658, 163] width 54 height 8
